Goal: Obtain resource: Download file/media

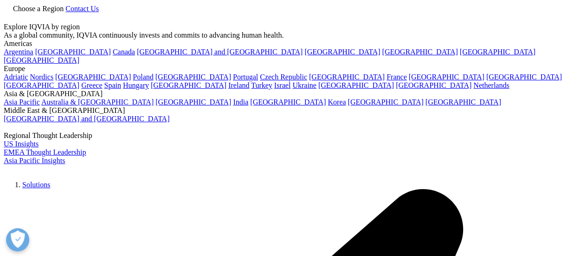
type input "pharmacy"
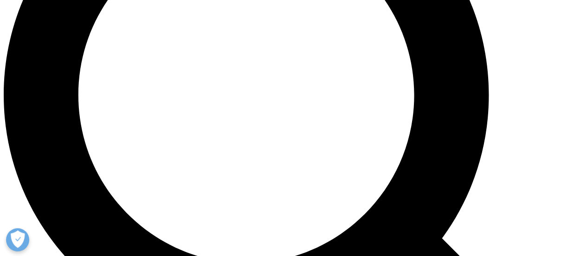
scroll to position [1021, 0]
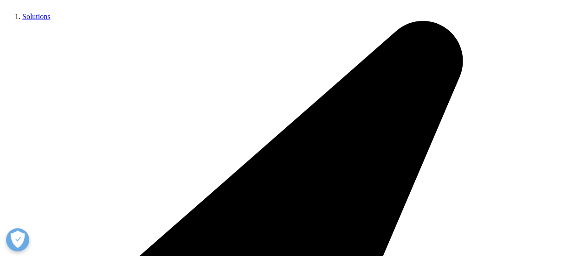
scroll to position [1949, 0]
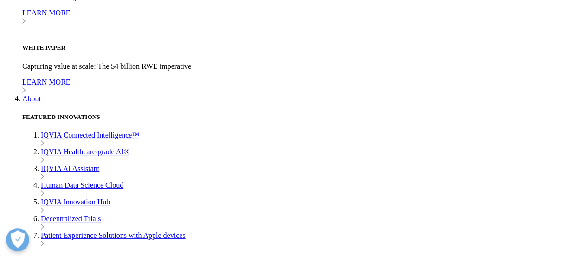
scroll to position [2924, 0]
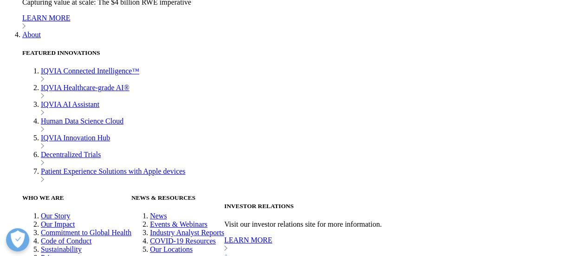
scroll to position [3109, 0]
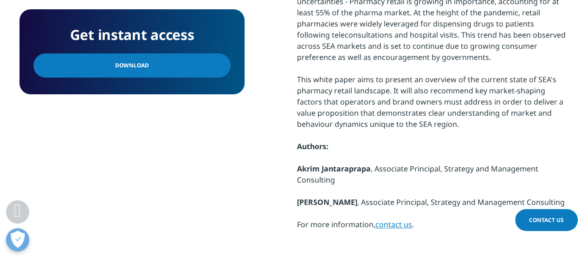
scroll to position [557, 0]
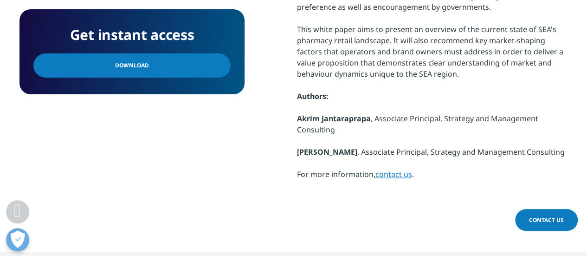
click at [116, 64] on span "Download" at bounding box center [132, 65] width 34 height 10
